Goal: Task Accomplishment & Management: Use online tool/utility

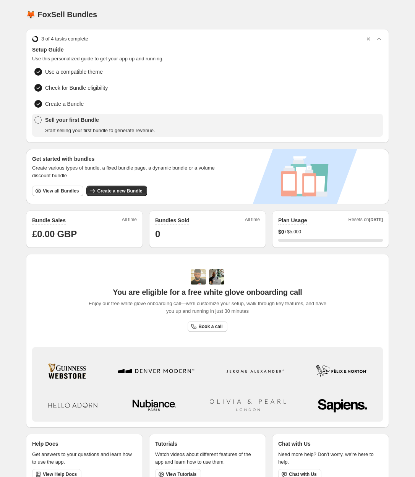
scroll to position [14, 0]
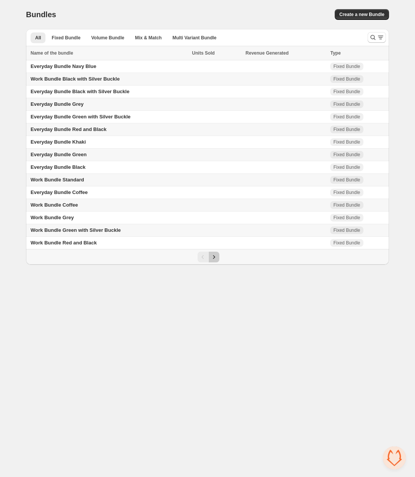
click at [217, 254] on icon "Next" at bounding box center [214, 257] width 8 height 8
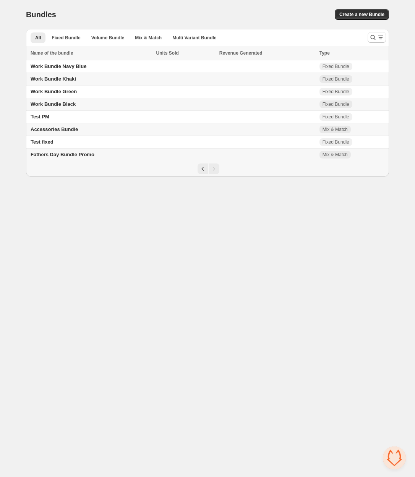
click at [80, 152] on span "Fathers Day Bundle Promo" at bounding box center [63, 155] width 64 height 6
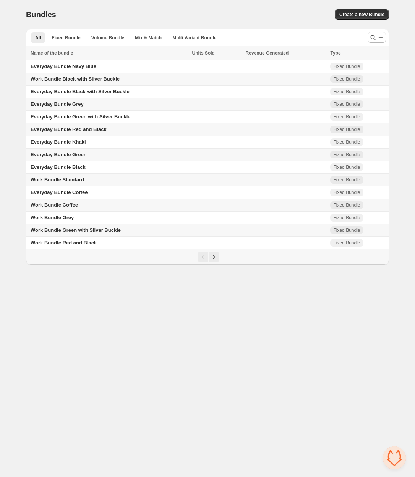
click at [245, 318] on body "Home Bundles Analytics Plan and Billing Bundles. This page is ready Bundles Cre…" at bounding box center [207, 238] width 415 height 477
